Goal: Navigation & Orientation: Find specific page/section

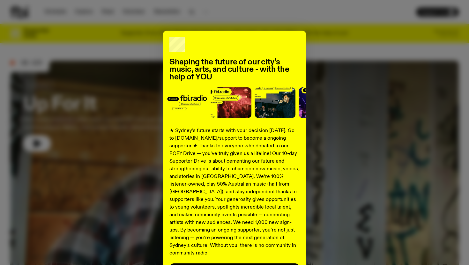
scroll to position [6, 0]
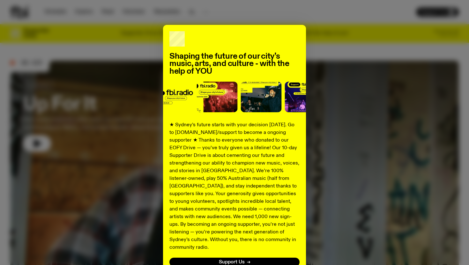
click at [320, 141] on div "Shaping the future of our city’s music, arts, and culture - with the help of YO…" at bounding box center [234, 156] width 449 height 262
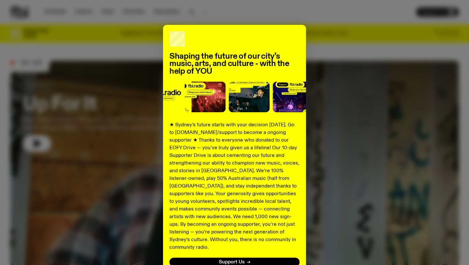
scroll to position [50, 0]
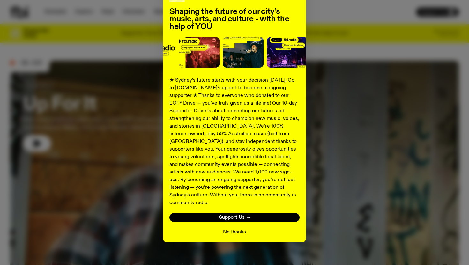
click at [228, 229] on button "No thanks" at bounding box center [234, 233] width 23 height 8
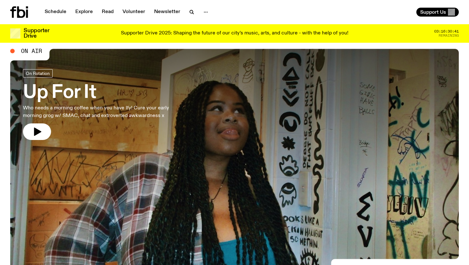
scroll to position [0, 0]
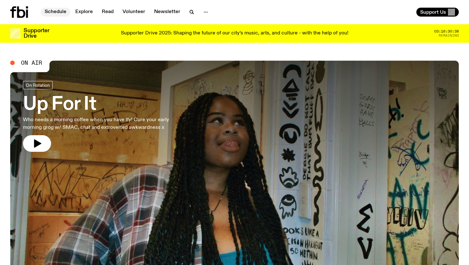
click at [60, 12] on link "Schedule" at bounding box center [55, 12] width 29 height 9
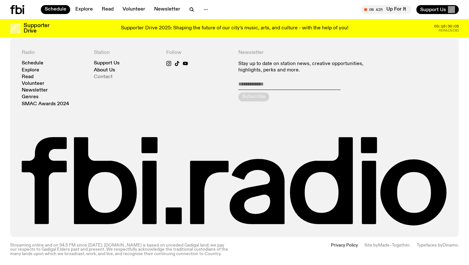
scroll to position [482, 0]
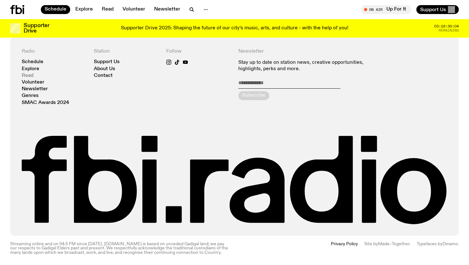
click at [32, 75] on link "Read" at bounding box center [28, 75] width 12 height 5
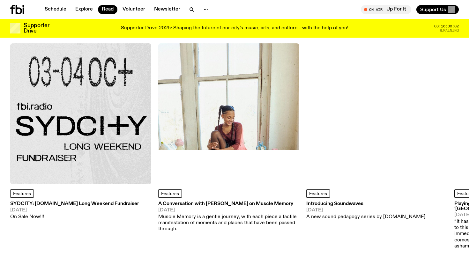
scroll to position [44, 0]
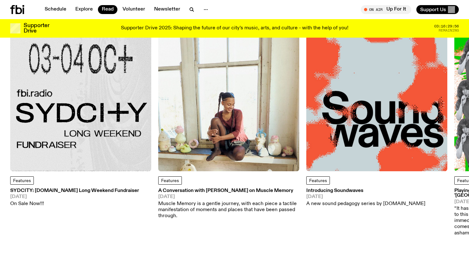
click at [101, 190] on h3 "SYDCITY: fbi.radio Long Weekend Fundraiser" at bounding box center [74, 191] width 129 height 5
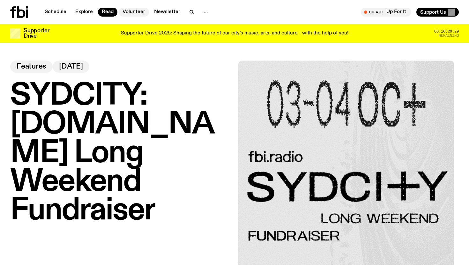
click at [135, 15] on link "Volunteer" at bounding box center [134, 12] width 30 height 9
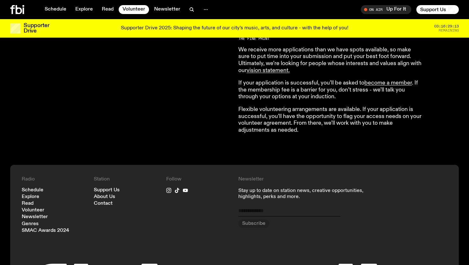
scroll to position [546, 0]
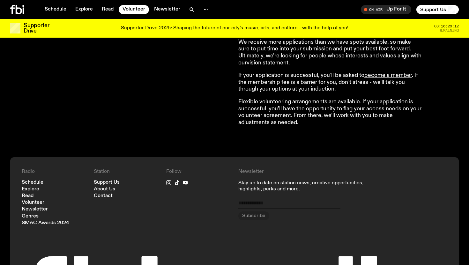
click at [278, 61] on link "vision statement ." at bounding box center [268, 63] width 43 height 6
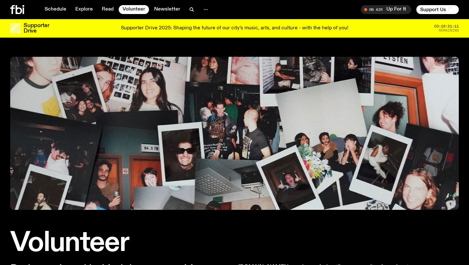
scroll to position [3, 0]
